Goal: Navigation & Orientation: Find specific page/section

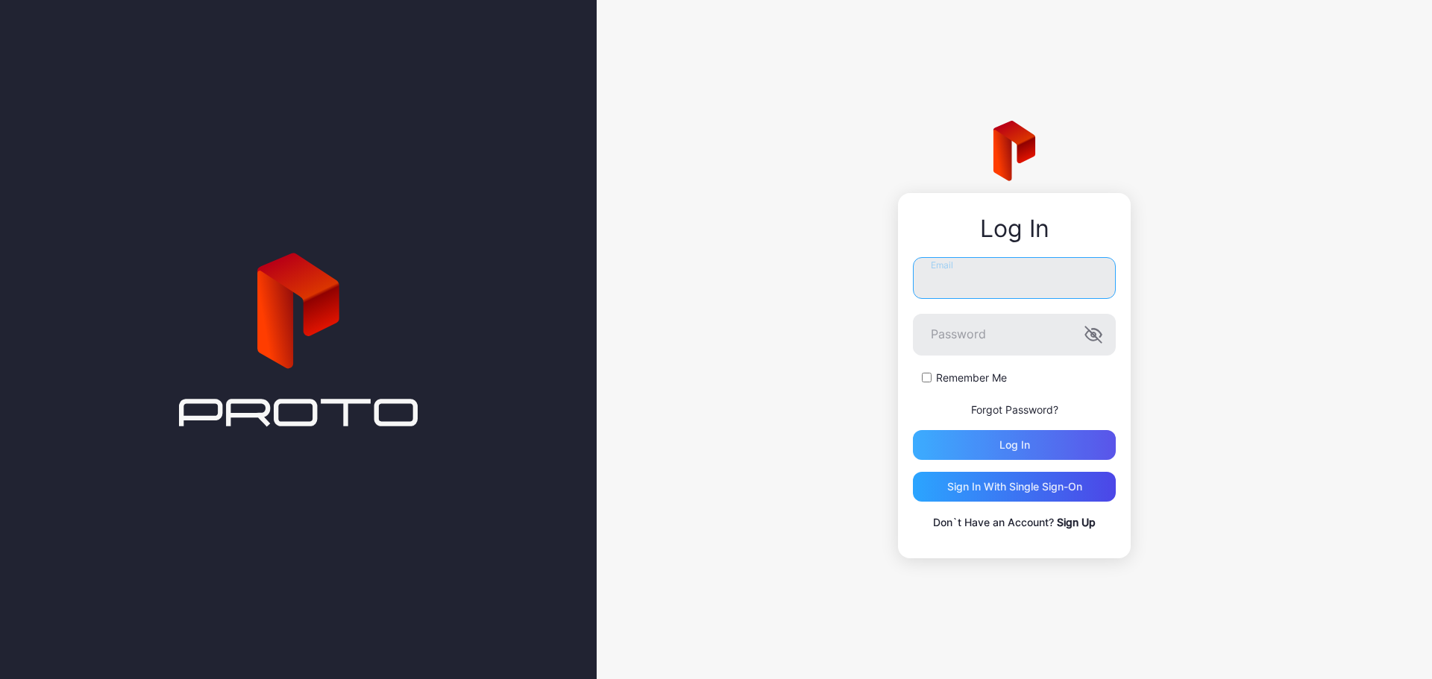
type input "**********"
click at [983, 443] on div "Log in" at bounding box center [1014, 445] width 203 height 30
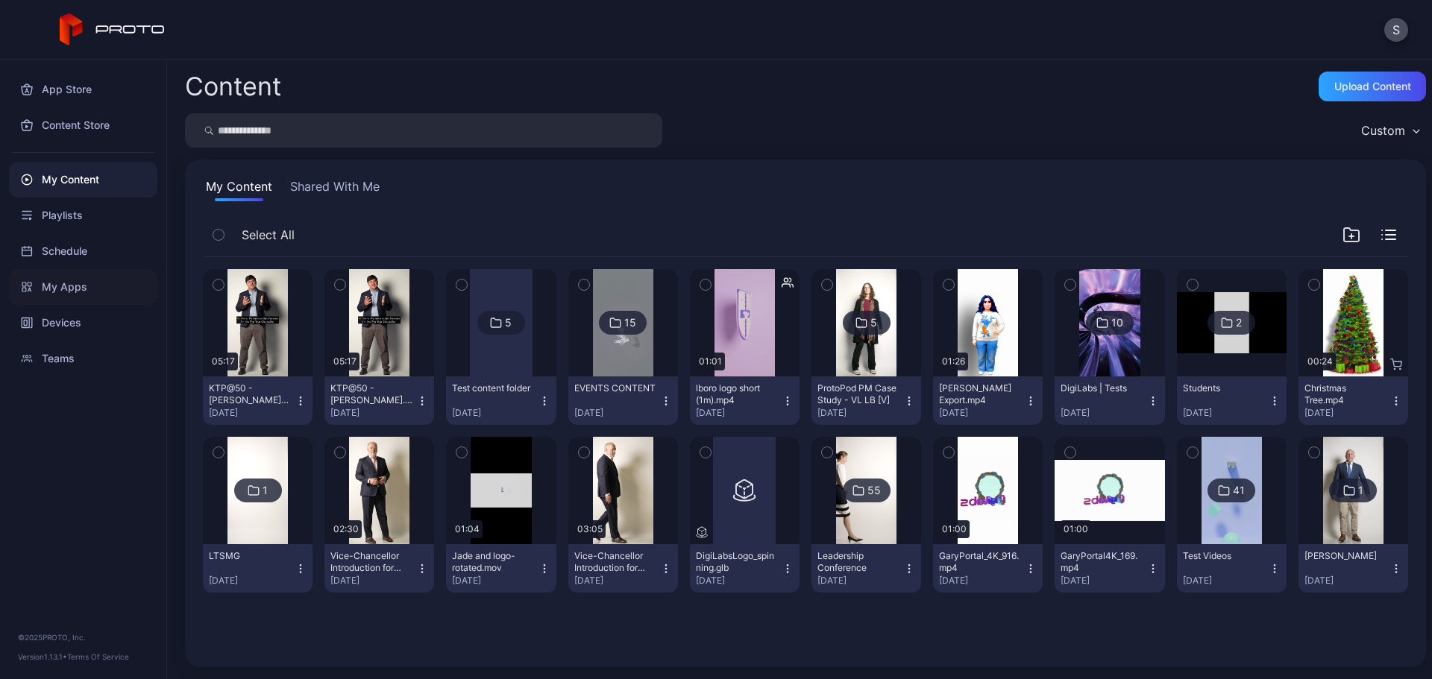
click at [64, 295] on div "My Apps" at bounding box center [83, 287] width 148 height 36
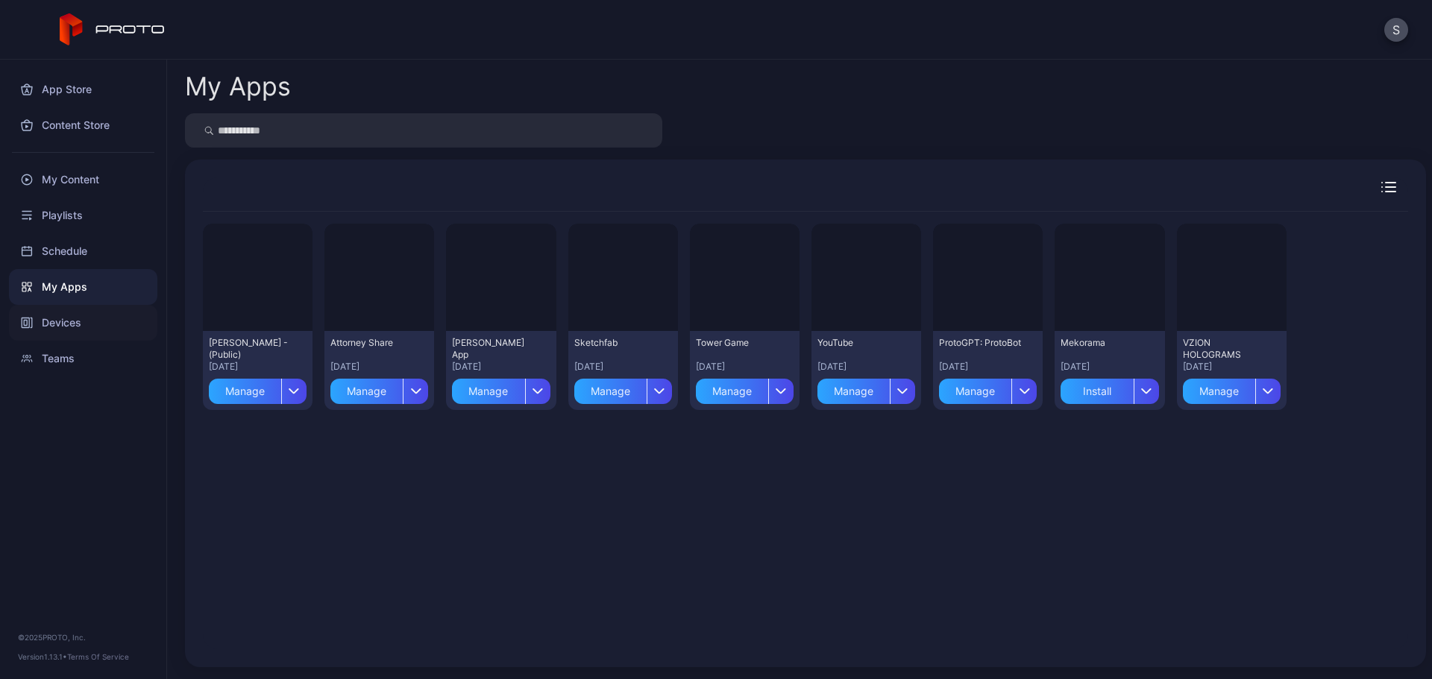
click at [61, 332] on div "Devices" at bounding box center [83, 323] width 148 height 36
